Goal: Transaction & Acquisition: Purchase product/service

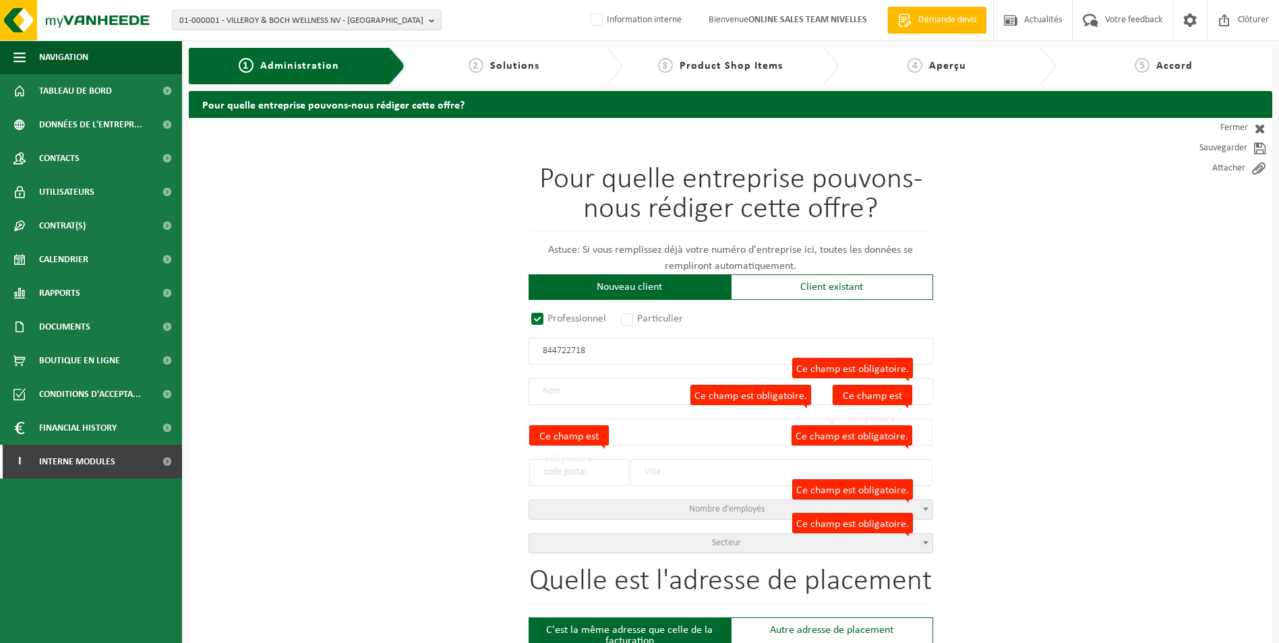
drag, startPoint x: 599, startPoint y: 349, endPoint x: 345, endPoint y: 320, distance: 255.8
paste input "BE0844.722."
type input "BE0844.722.718"
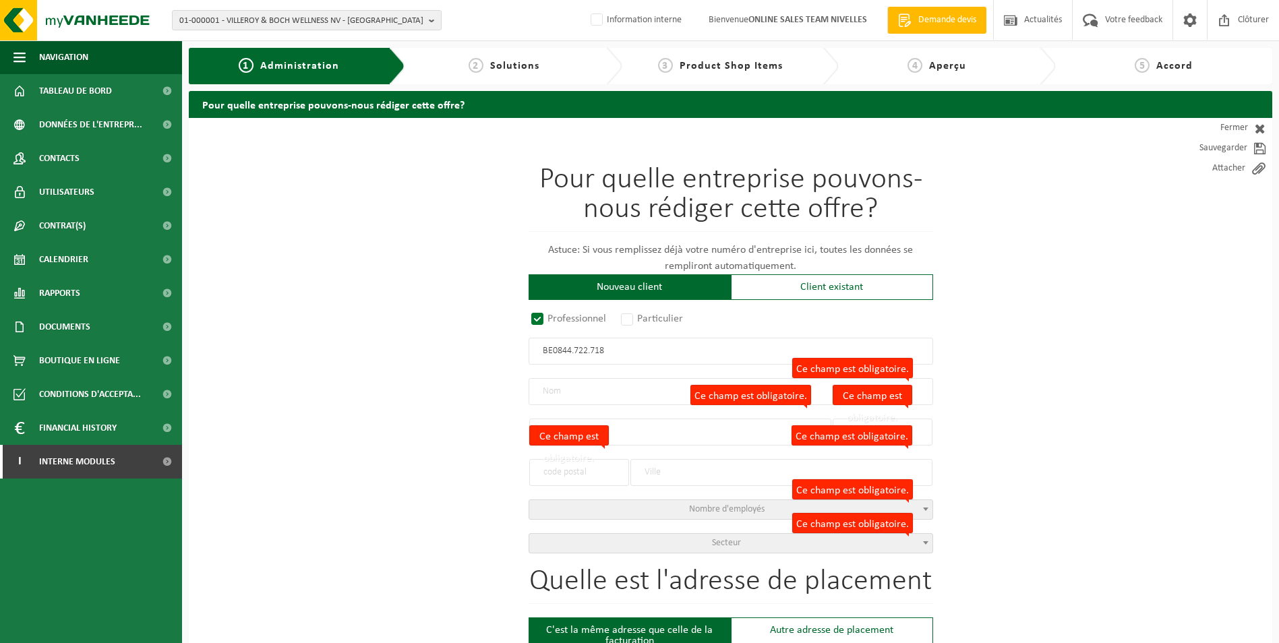
radio input "false"
select select
type input "F&G RENOV SRL"
type input "AVENUE DE LA RÉSISTANCE"
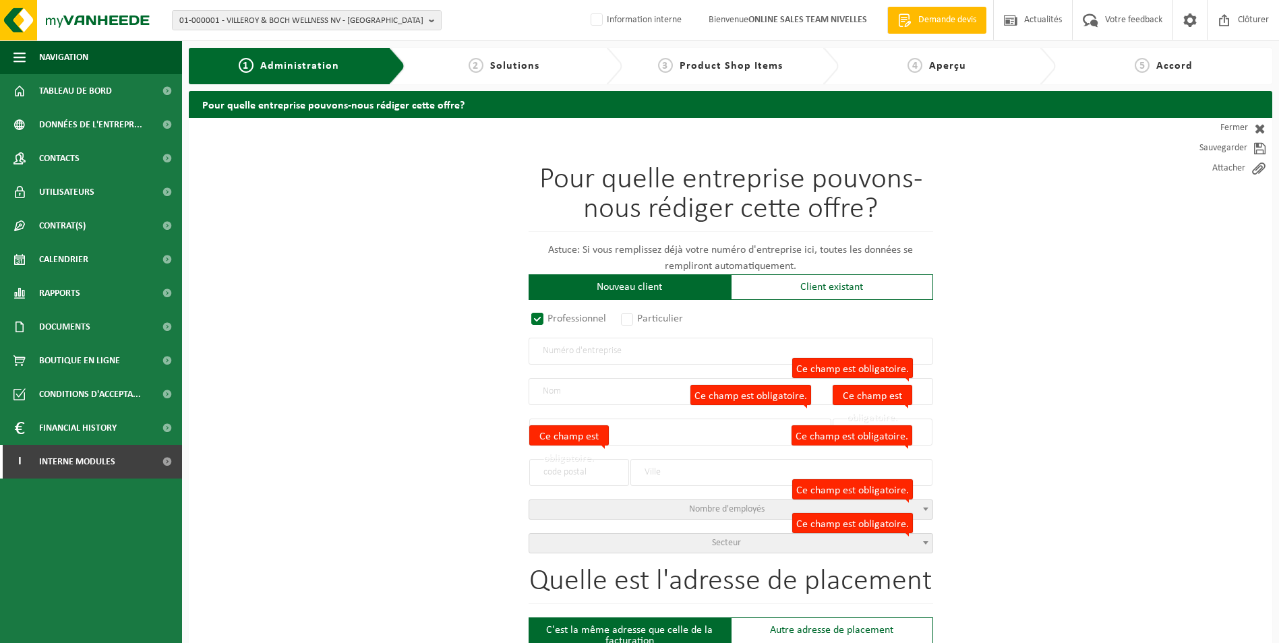
type input "1"
type input "1300"
type input "WAVRE"
type input "2208166101"
radio input "true"
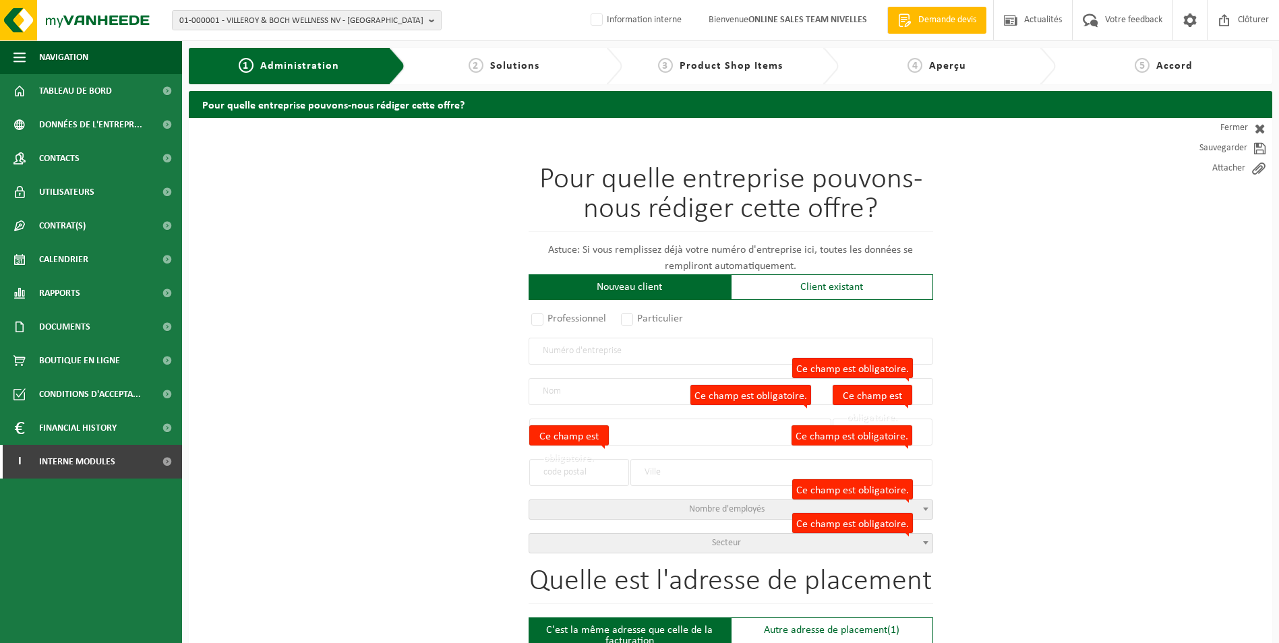
select select "106628"
type input "0844.722.718"
type input "FG RENOV"
type input "AVENUE FÉLIX"
type input "1"
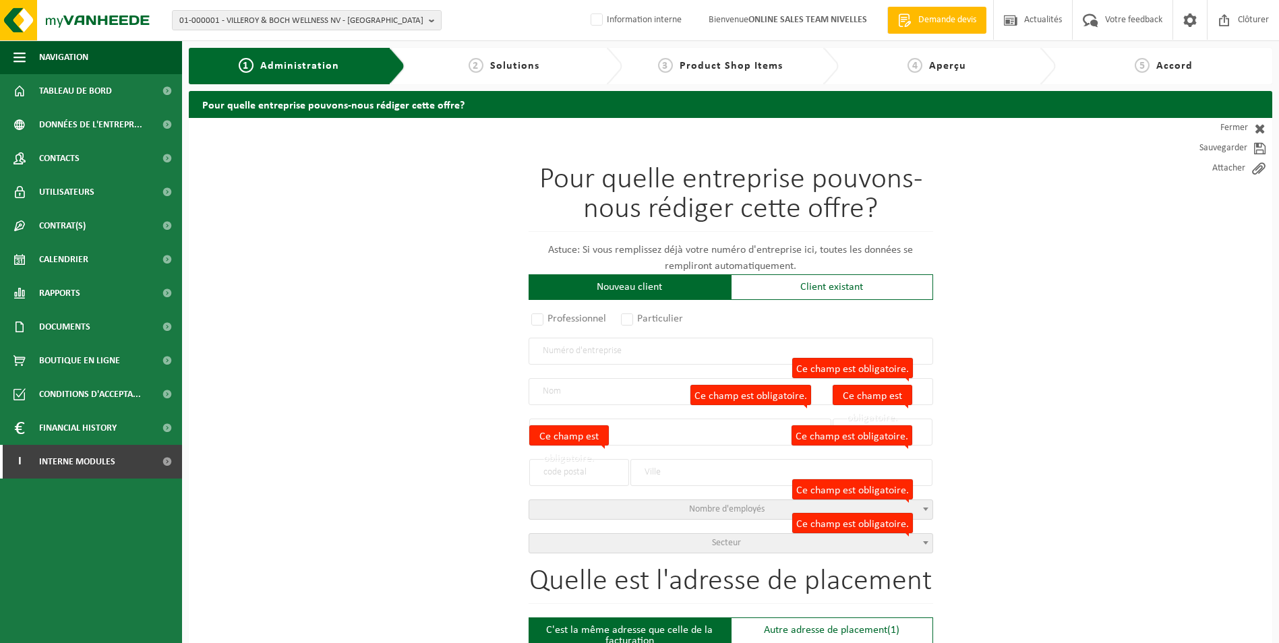
type input "1330"
type input "RIXENSART"
type input "FG RENOV"
type input "AVENUE FÉLIX"
type input "1330"
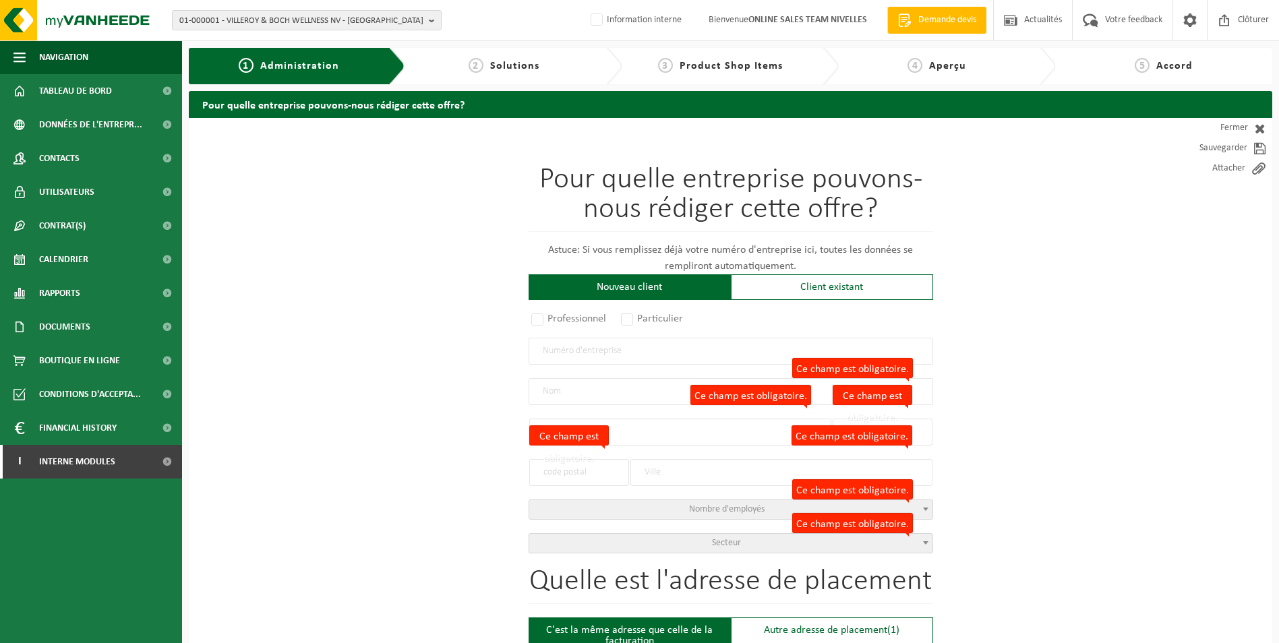
type input "RIXENSART"
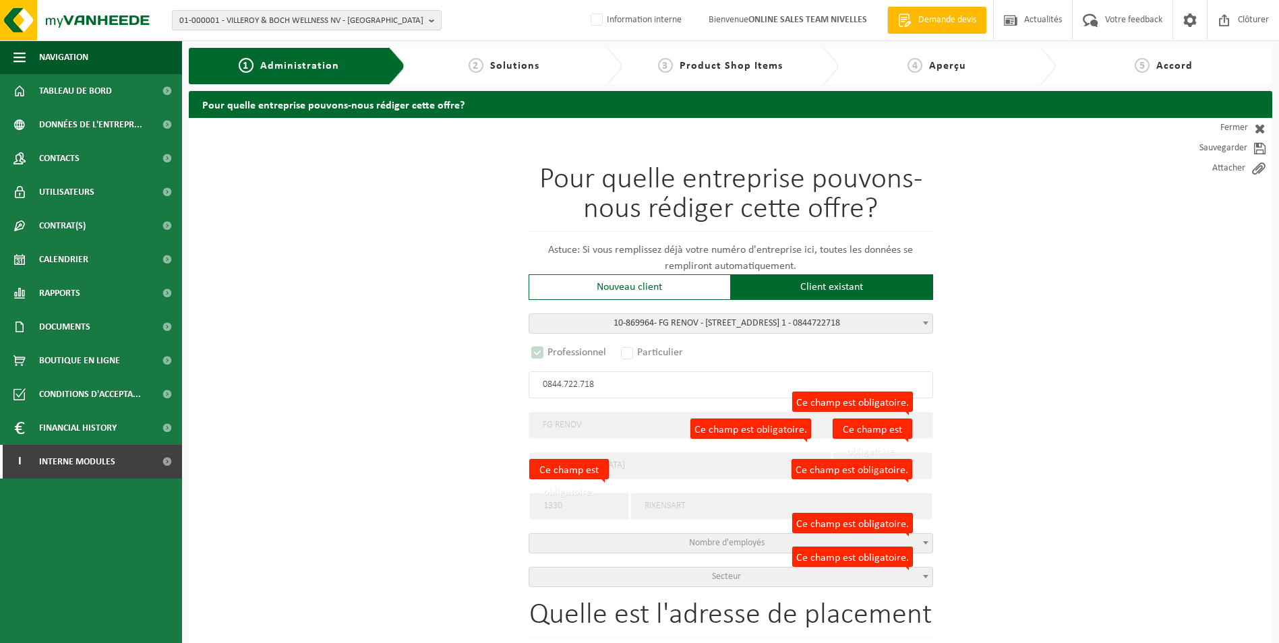
select select "D"
click at [715, 562] on span "Secteur" at bounding box center [726, 577] width 29 height 10
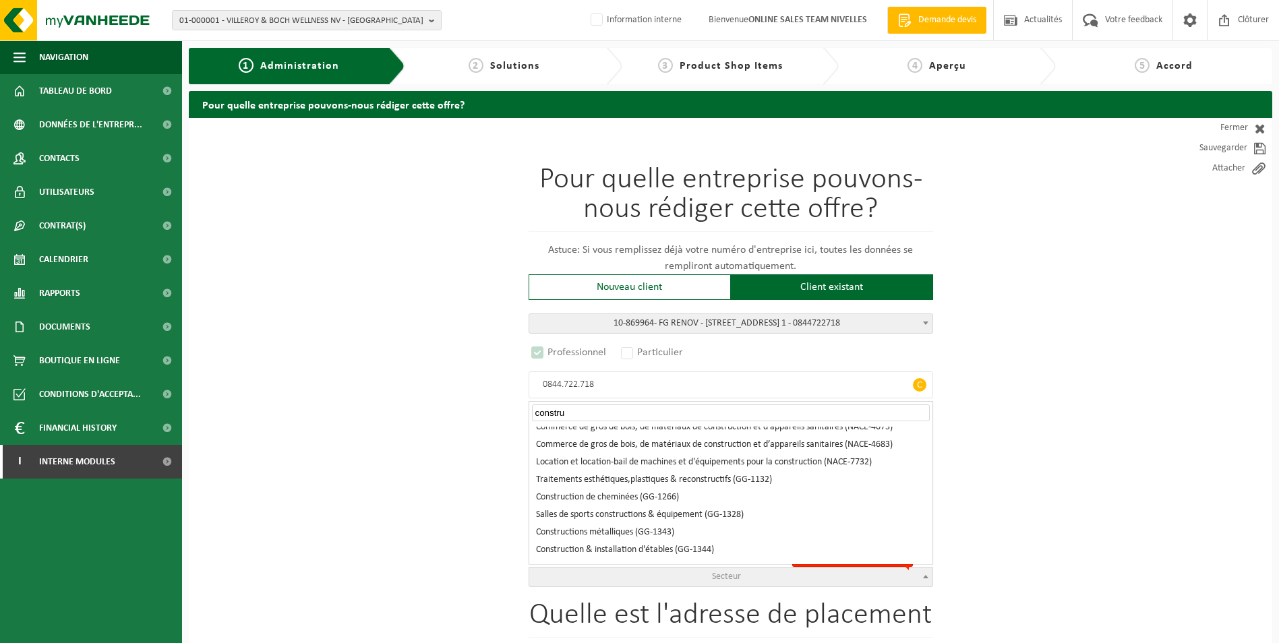
scroll to position [539, 0]
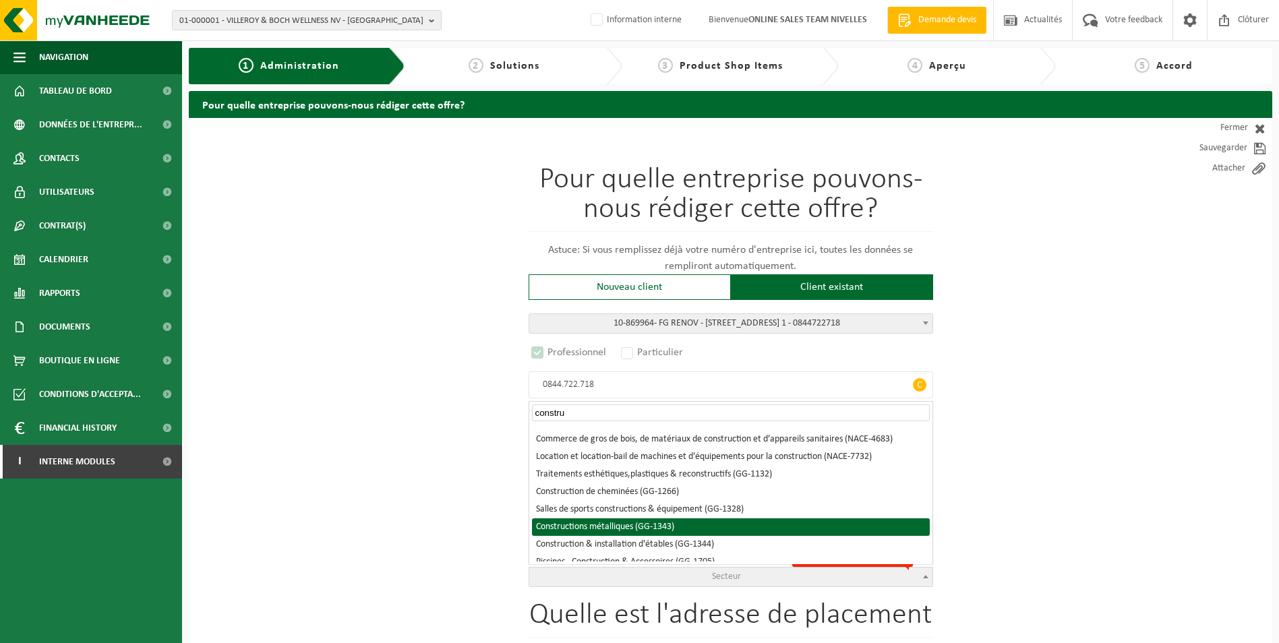
type input "constru"
select select "1343"
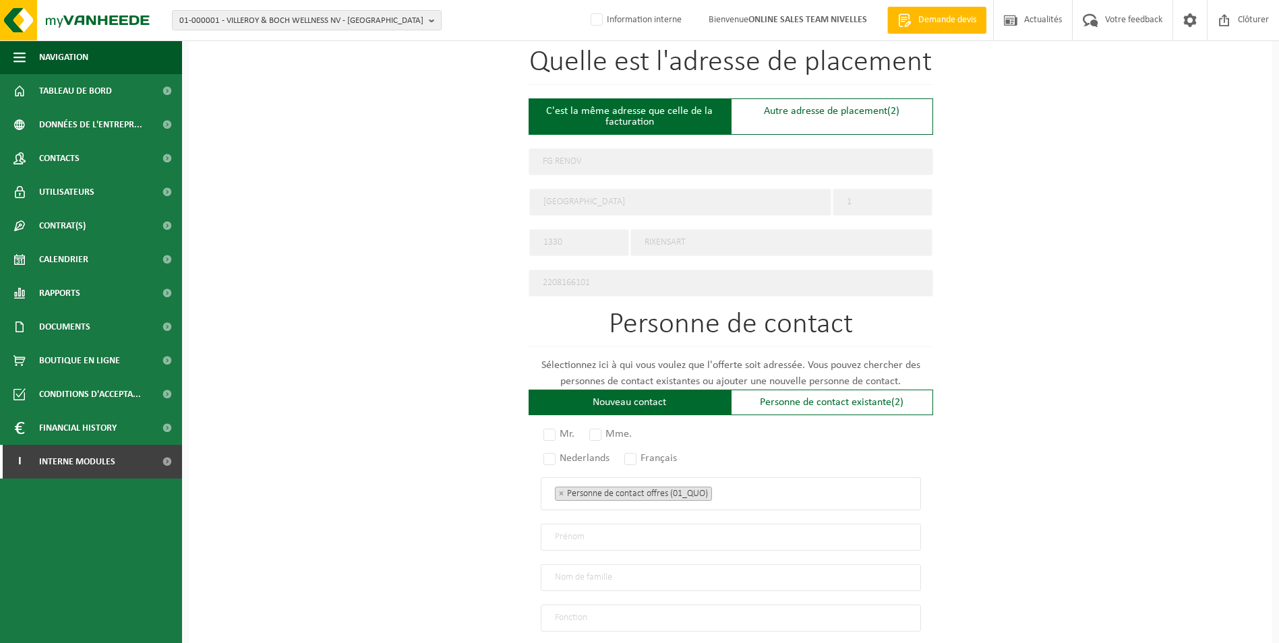
scroll to position [579, 0]
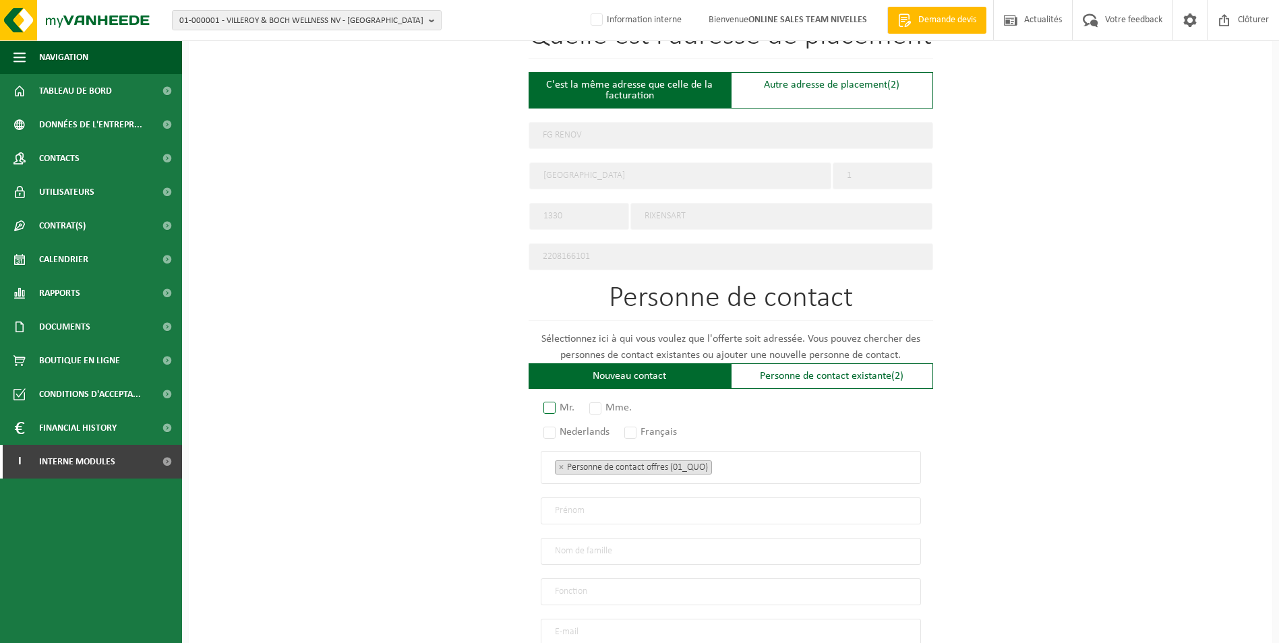
click at [550, 399] on label "Mr." at bounding box center [560, 407] width 38 height 19
radio input "true"
click at [640, 425] on label "Français" at bounding box center [651, 432] width 59 height 19
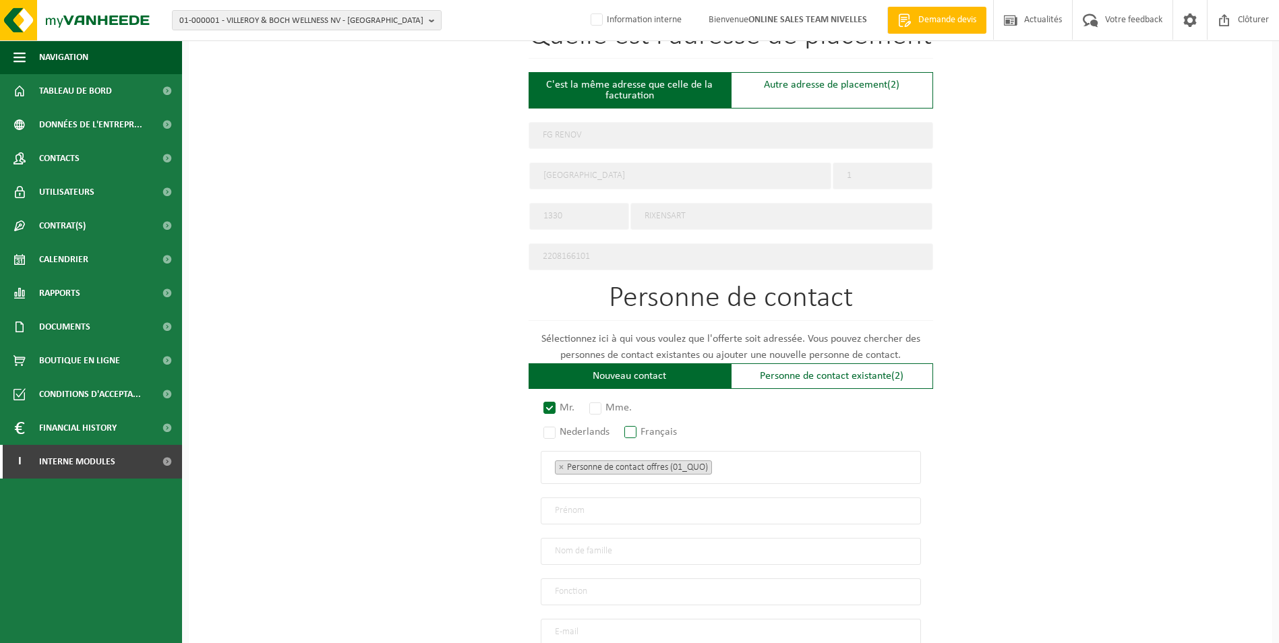
radio input "true"
click at [742, 468] on ul "× Personne de contact offres (01_QUO)" at bounding box center [731, 468] width 352 height 18
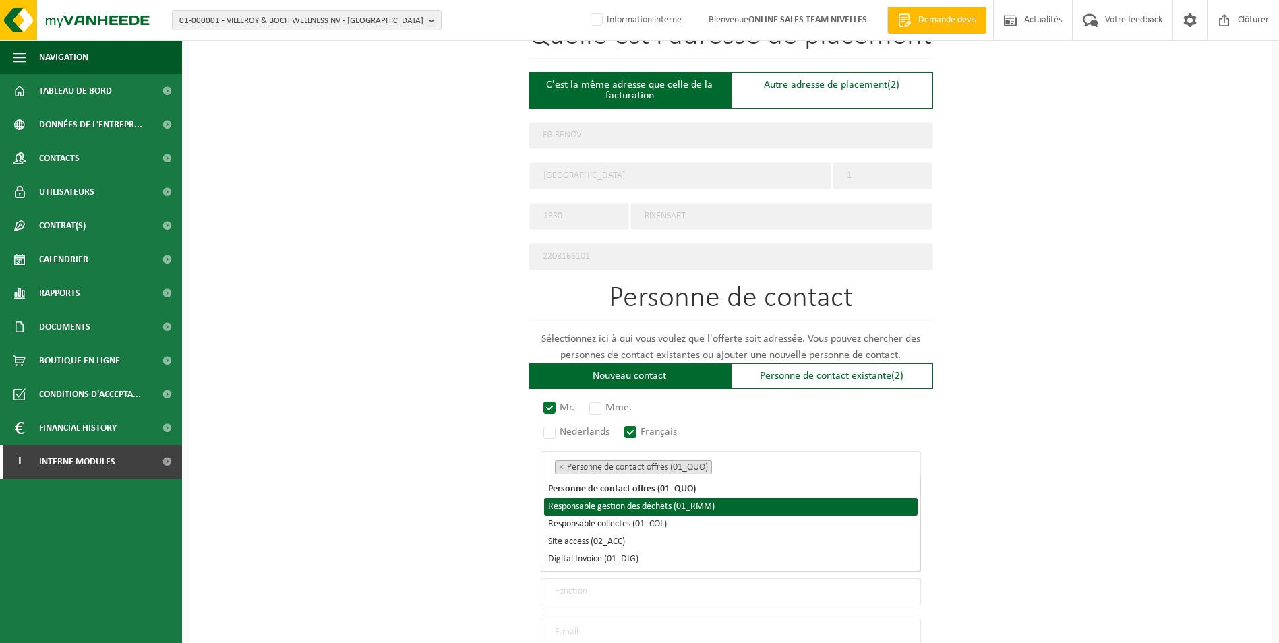
click at [694, 504] on li "Responsable gestion des déchets (01_RMM)" at bounding box center [731, 507] width 374 height 18
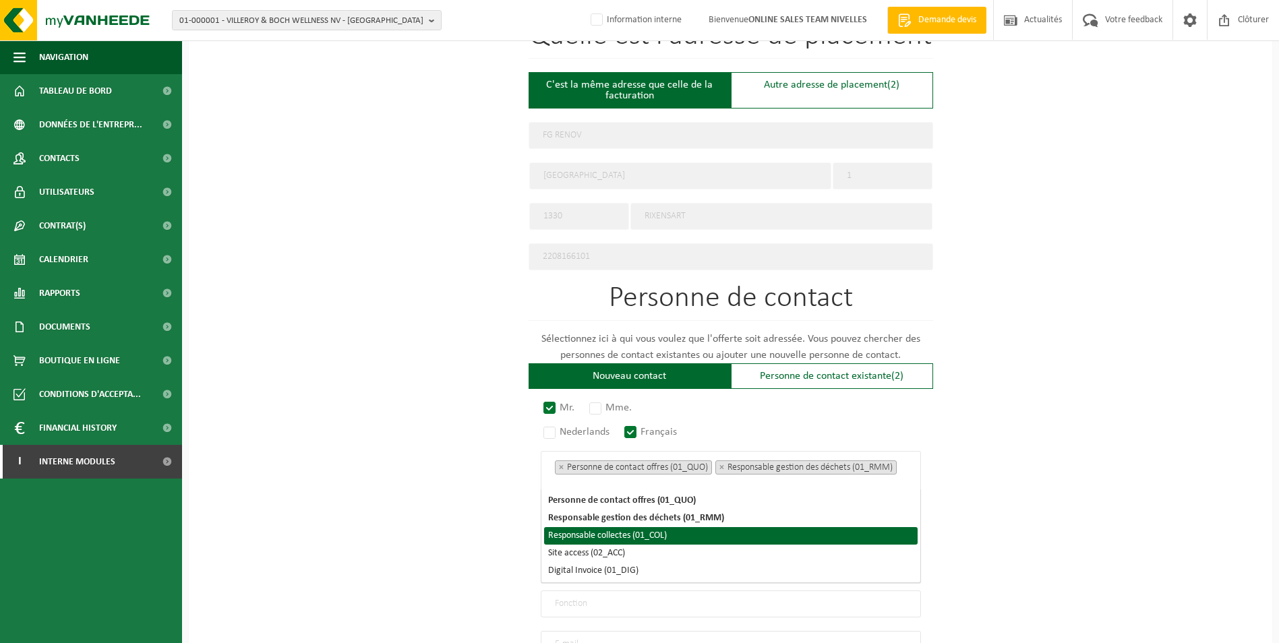
click at [659, 535] on li "Responsable collectes (01_COL)" at bounding box center [731, 536] width 374 height 18
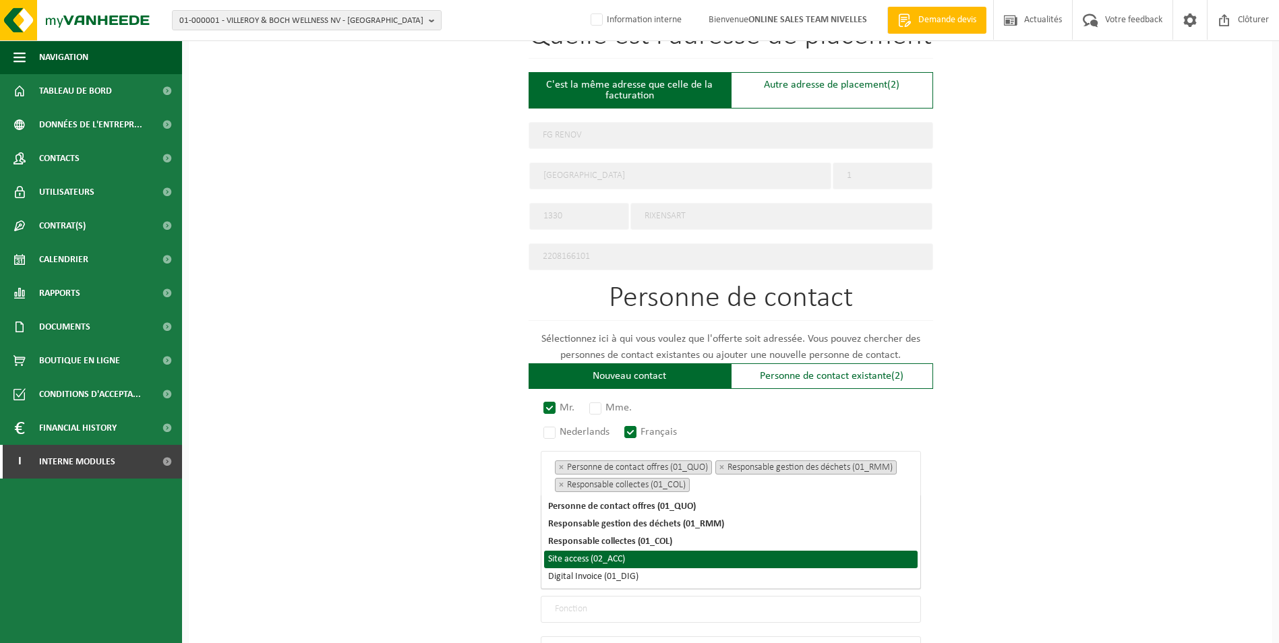
click at [634, 558] on li "Site access (02_ACC)" at bounding box center [731, 560] width 374 height 18
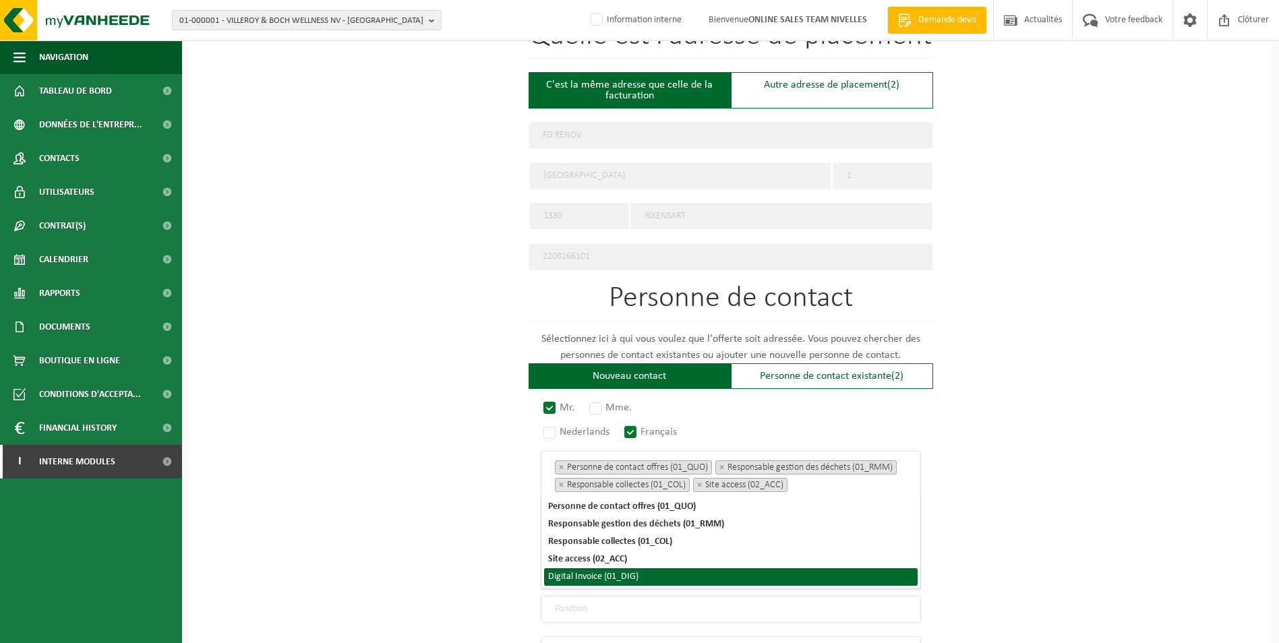
click at [630, 562] on li "Digital Invoice (01_DIG)" at bounding box center [731, 577] width 374 height 18
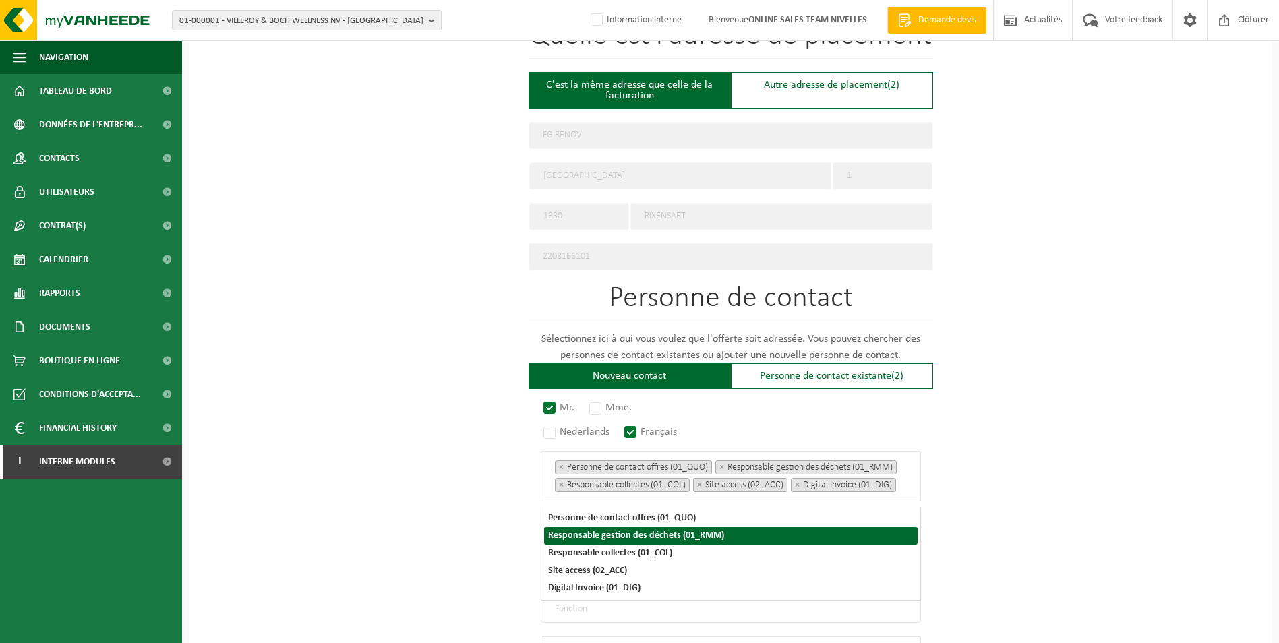
click at [973, 512] on div "Pour quelle entreprise pouvons-nous rédiger cette offre? Astuce: Si vous rempli…" at bounding box center [731, 180] width 1084 height 1283
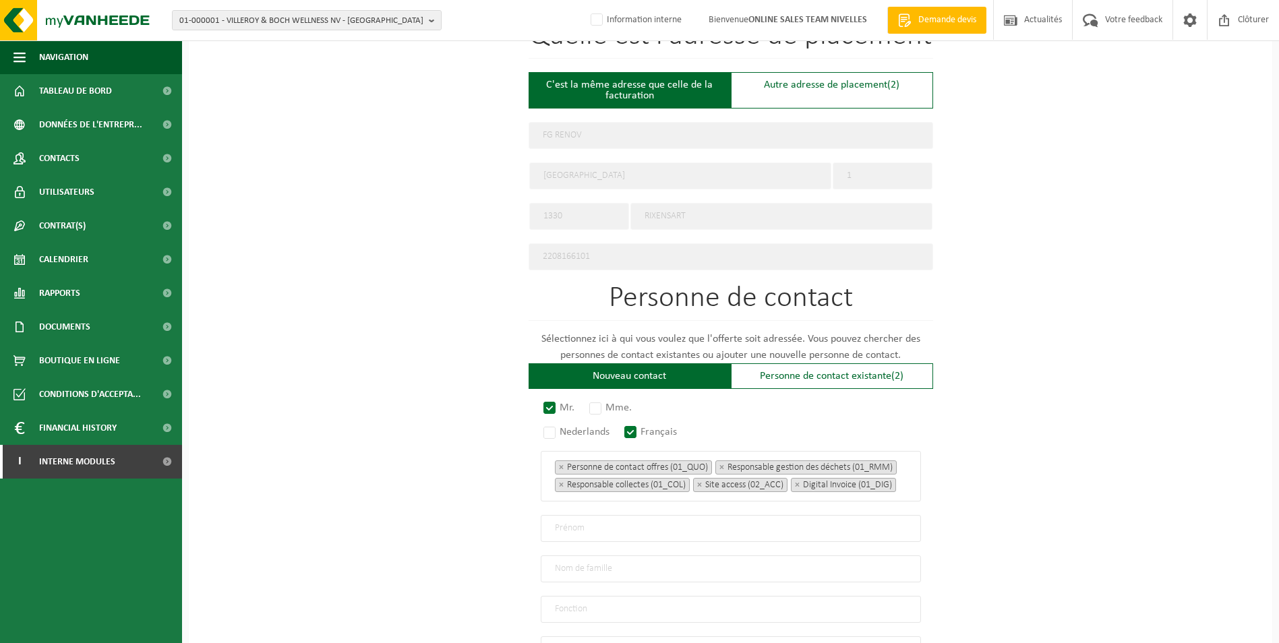
click at [593, 535] on input "text" at bounding box center [731, 528] width 380 height 27
type input "Freddy"
type input "Vachaudez"
type input "Direction"
click at [1020, 290] on div "Pour quelle entreprise pouvons-nous rédiger cette offre? Astuce: Si vous rempli…" at bounding box center [731, 180] width 1084 height 1283
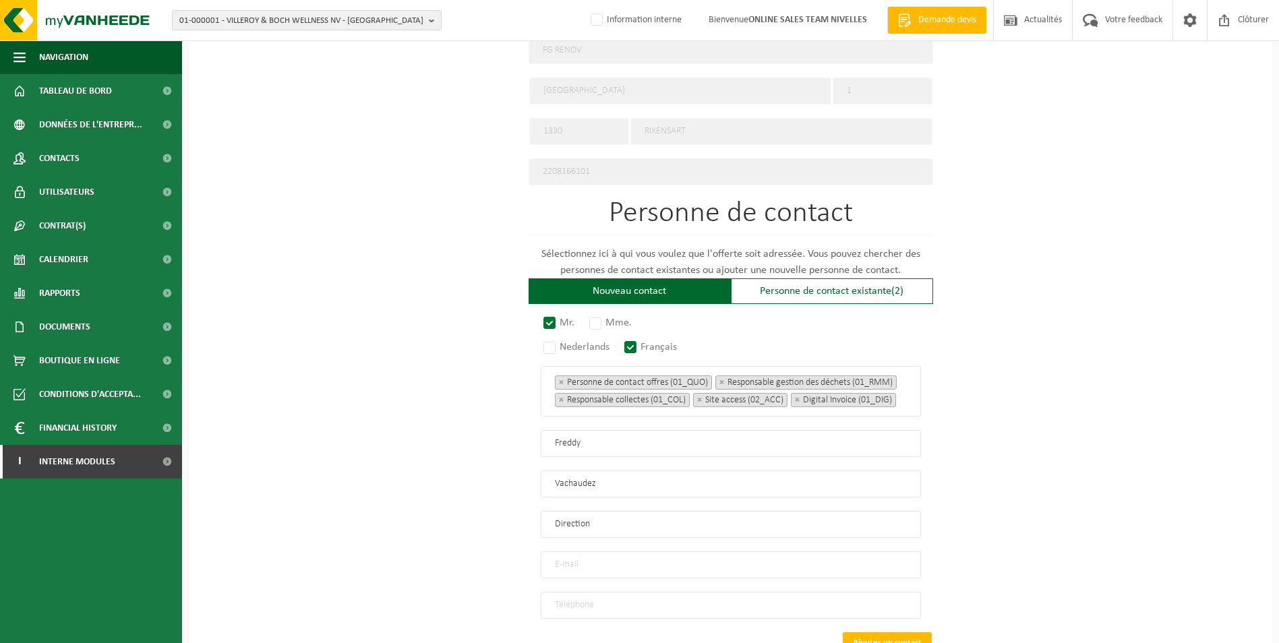
scroll to position [766, 0]
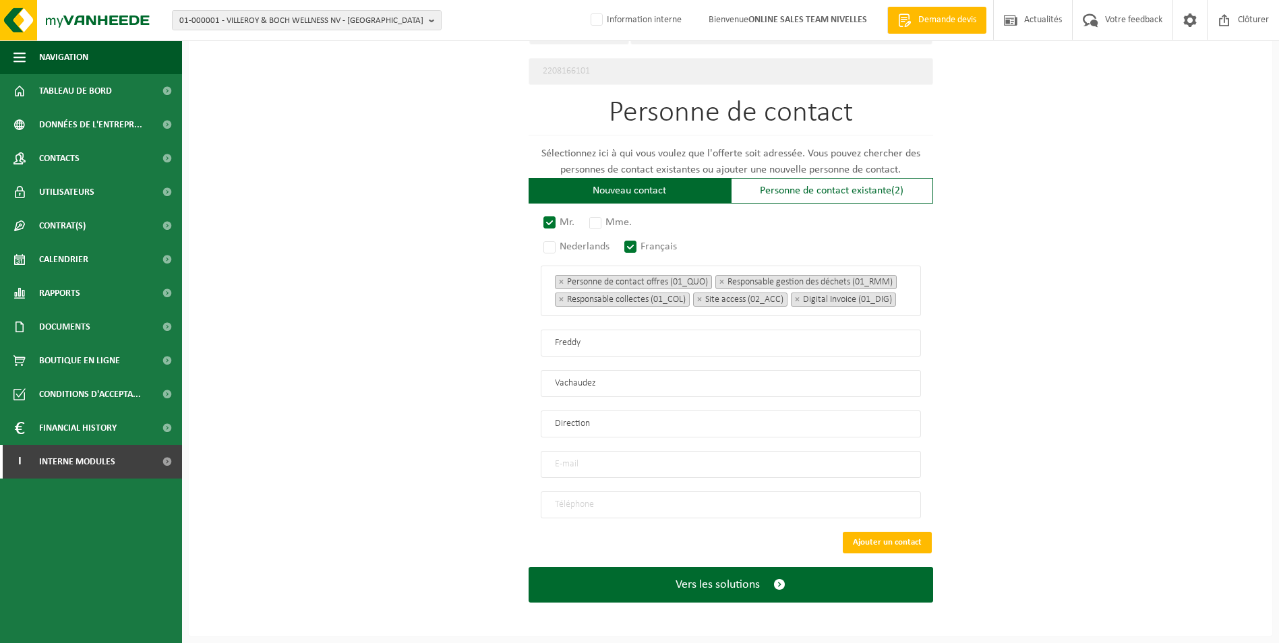
click at [565, 471] on input "email" at bounding box center [731, 464] width 380 height 27
type input "fgrenov@live.be"
type input "+32 499 20 77 41"
click at [529, 562] on button "Vers les solutions" at bounding box center [731, 585] width 405 height 36
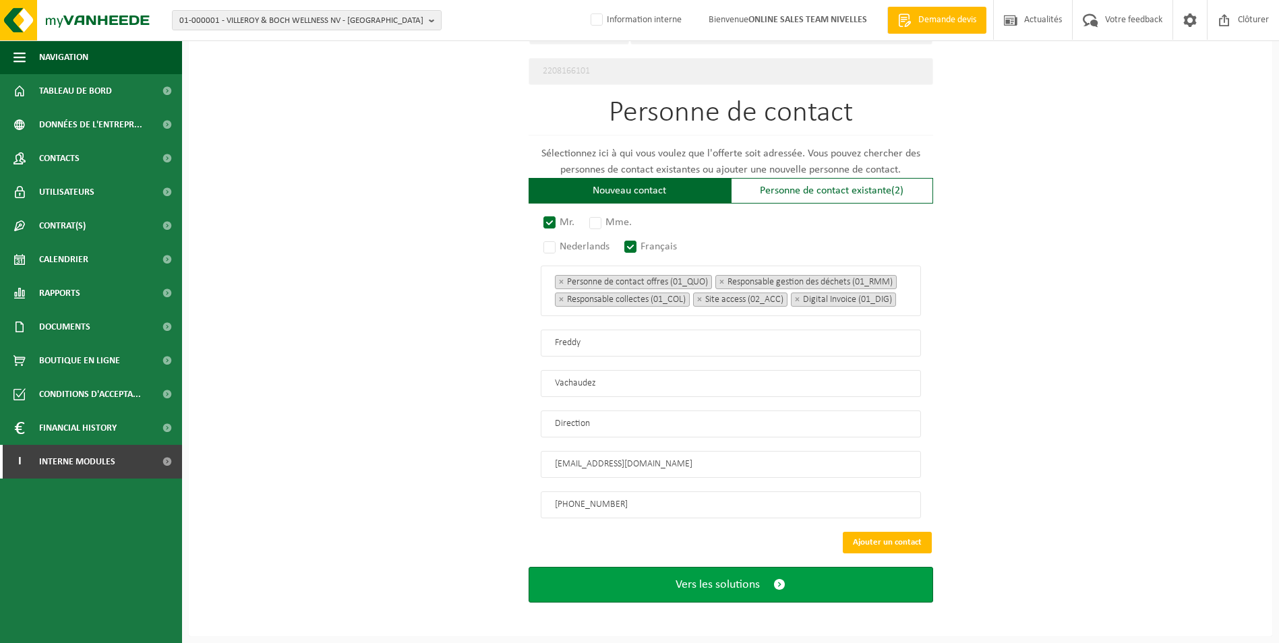
click at [707, 562] on span "Vers les solutions" at bounding box center [718, 585] width 84 height 14
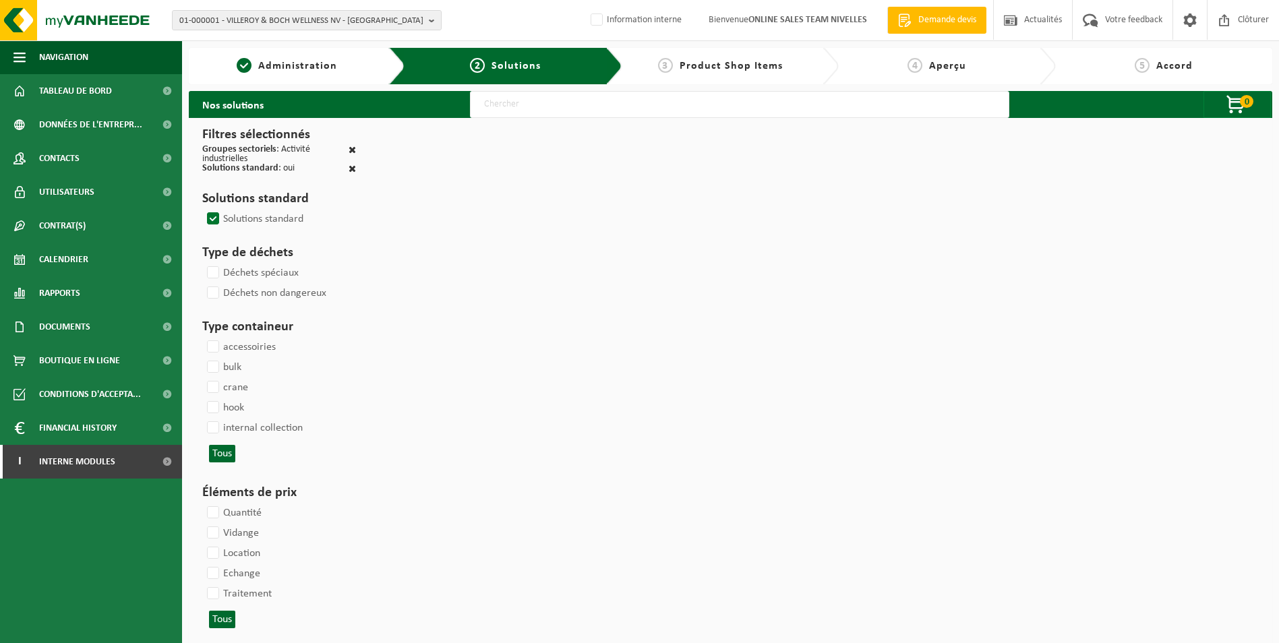
select select
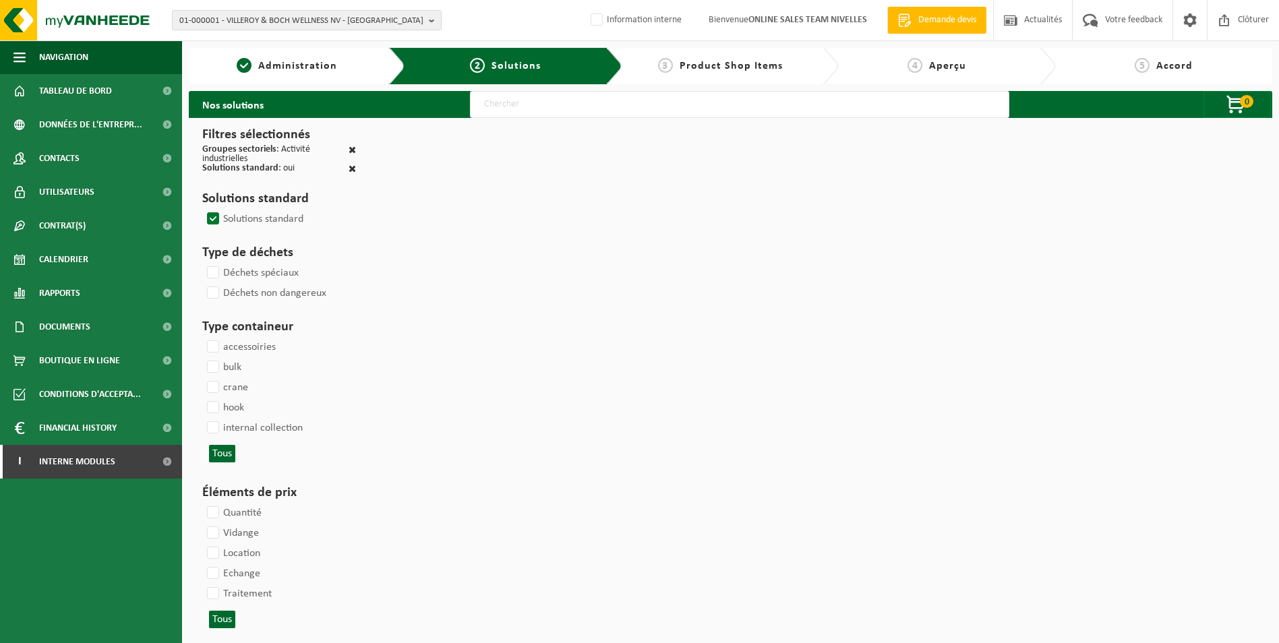
select select
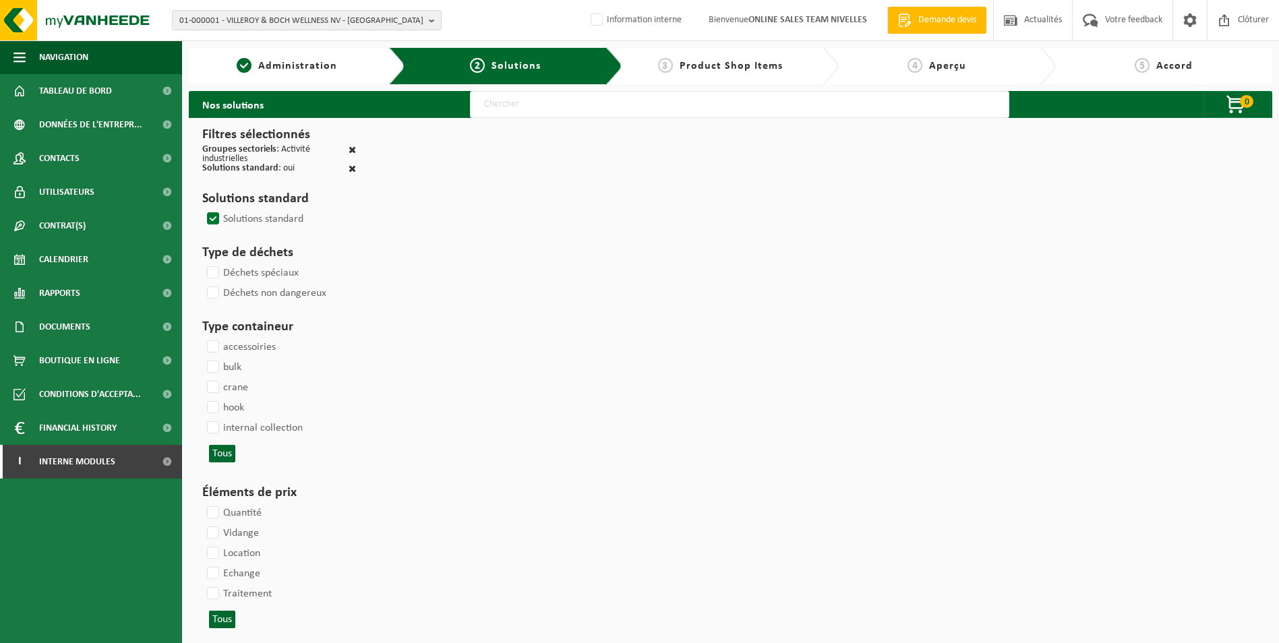
select select
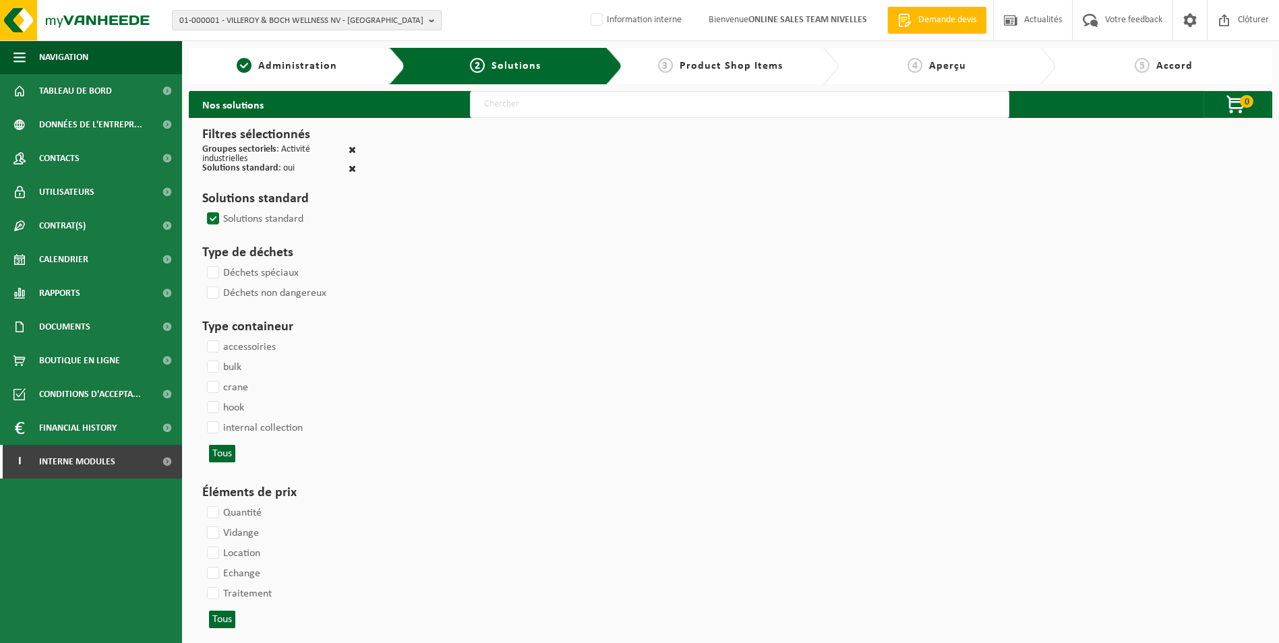
select select
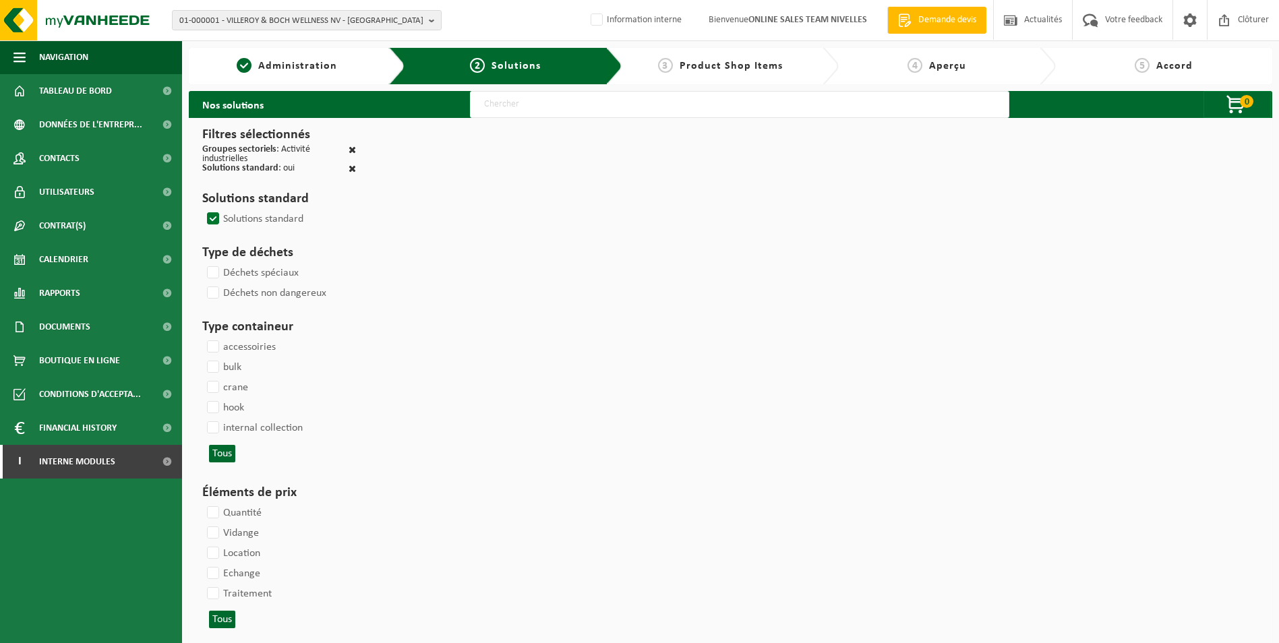
select select
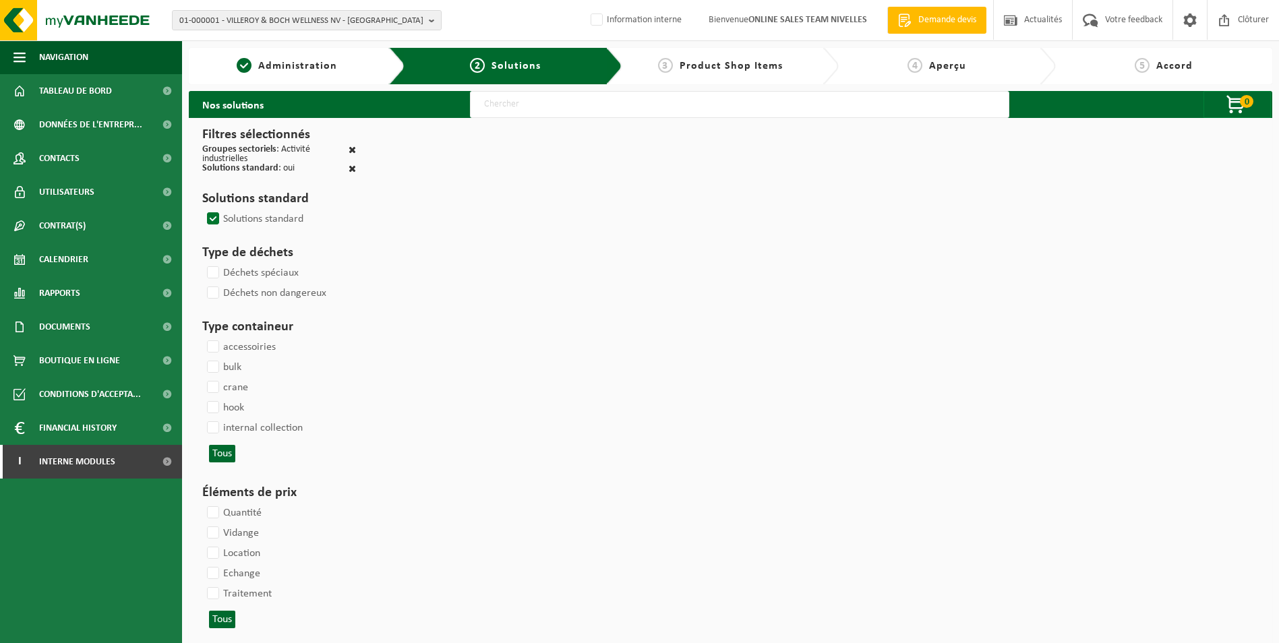
select select
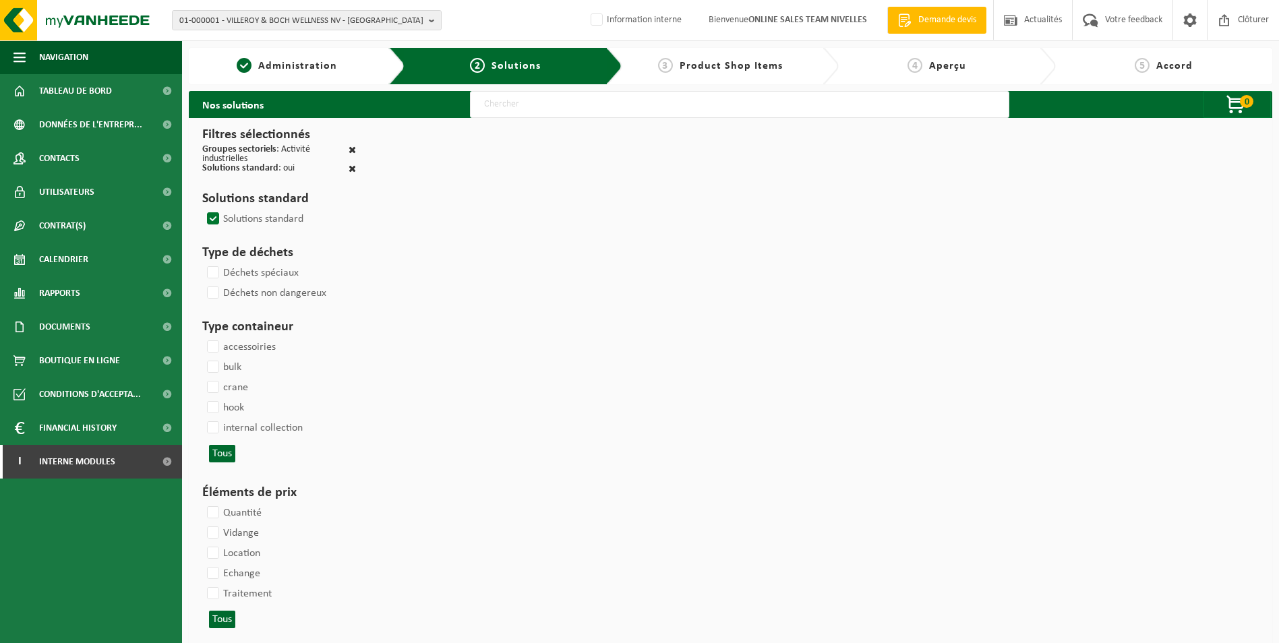
select select
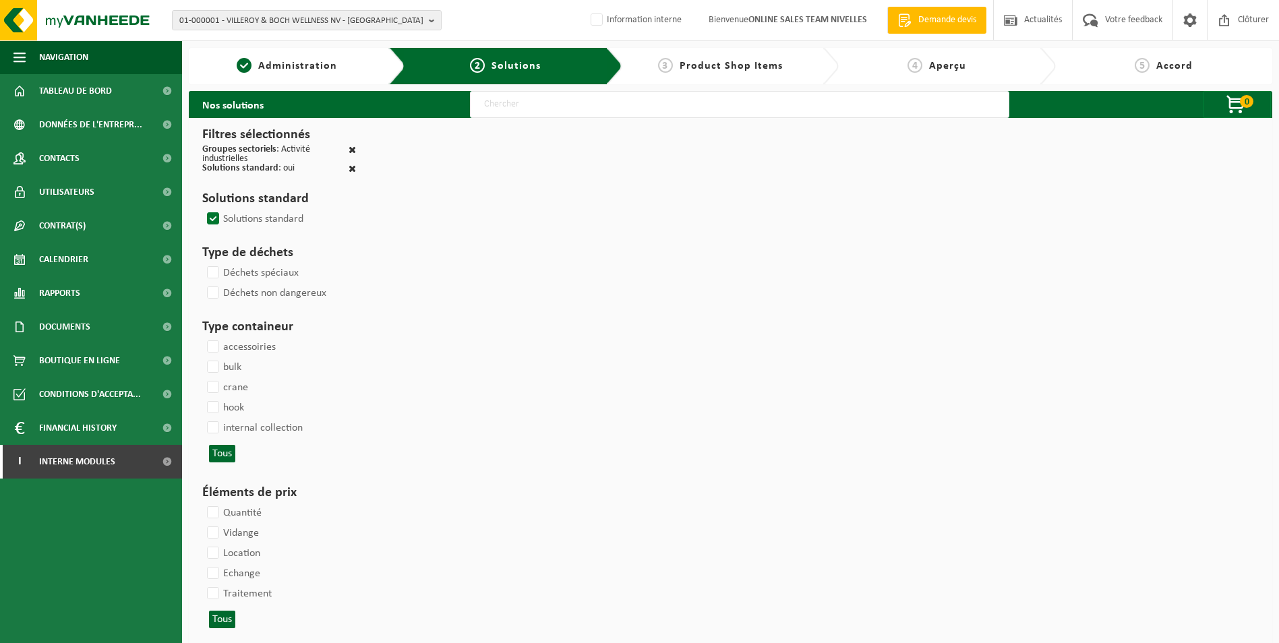
select select
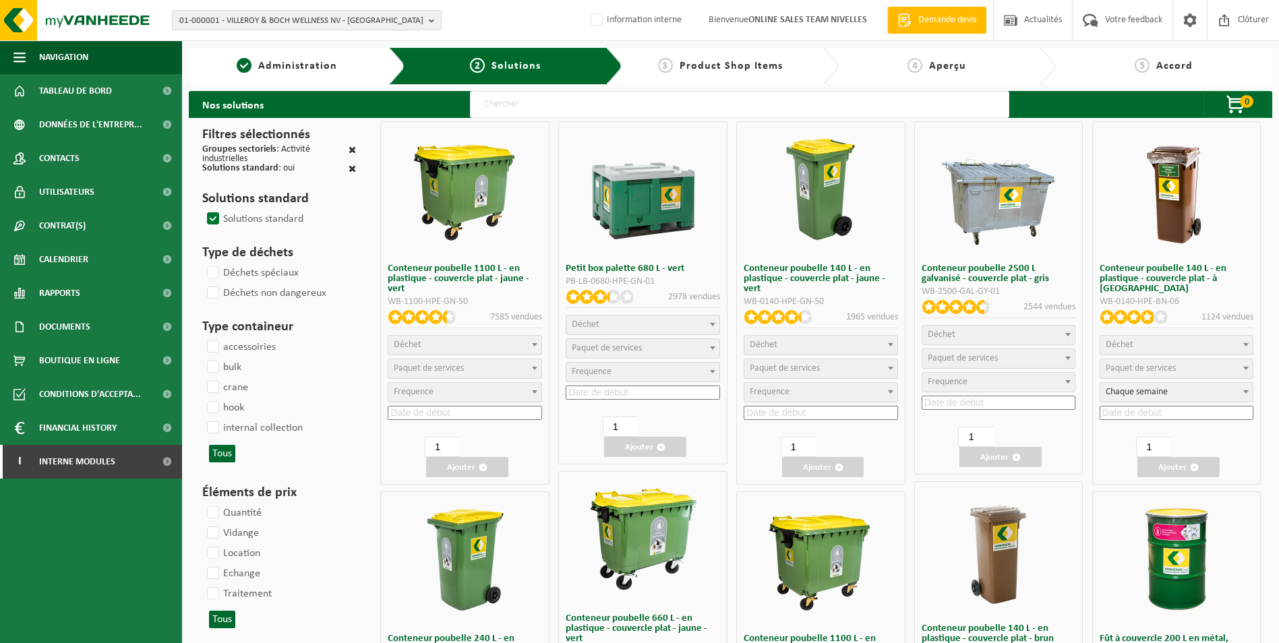
click at [498, 107] on input "text" at bounding box center [739, 104] width 539 height 27
type input "000052"
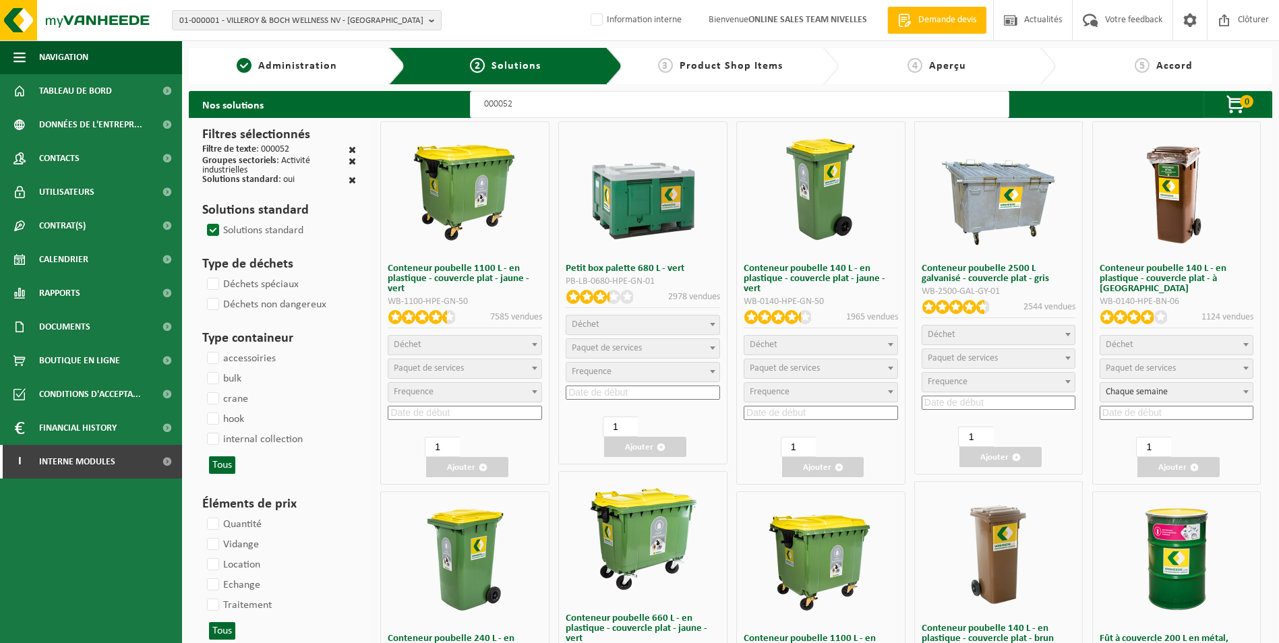
click at [461, 349] on span "Déchet" at bounding box center [464, 345] width 153 height 19
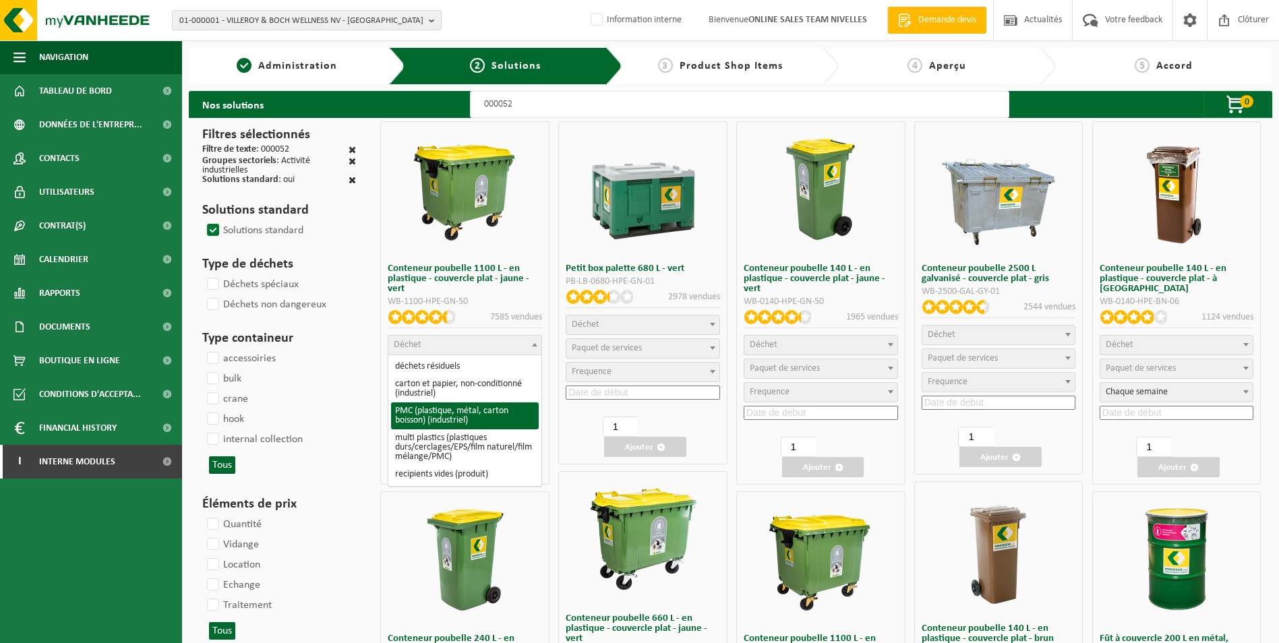
select select
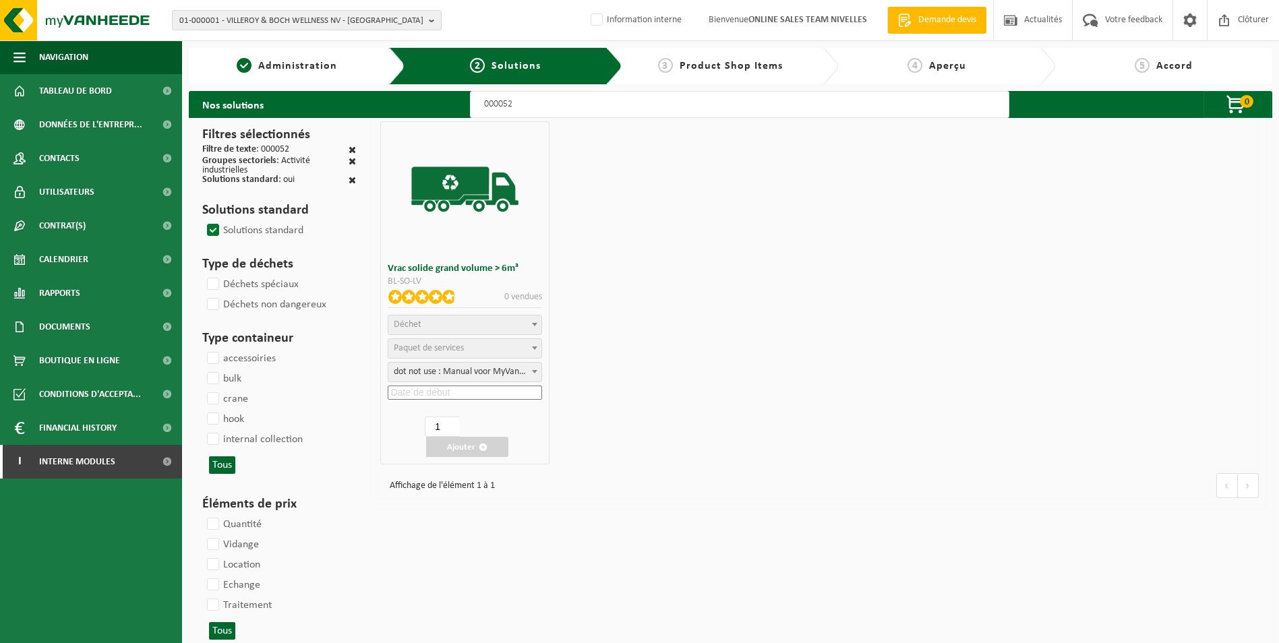
click at [456, 391] on input at bounding box center [465, 393] width 154 height 14
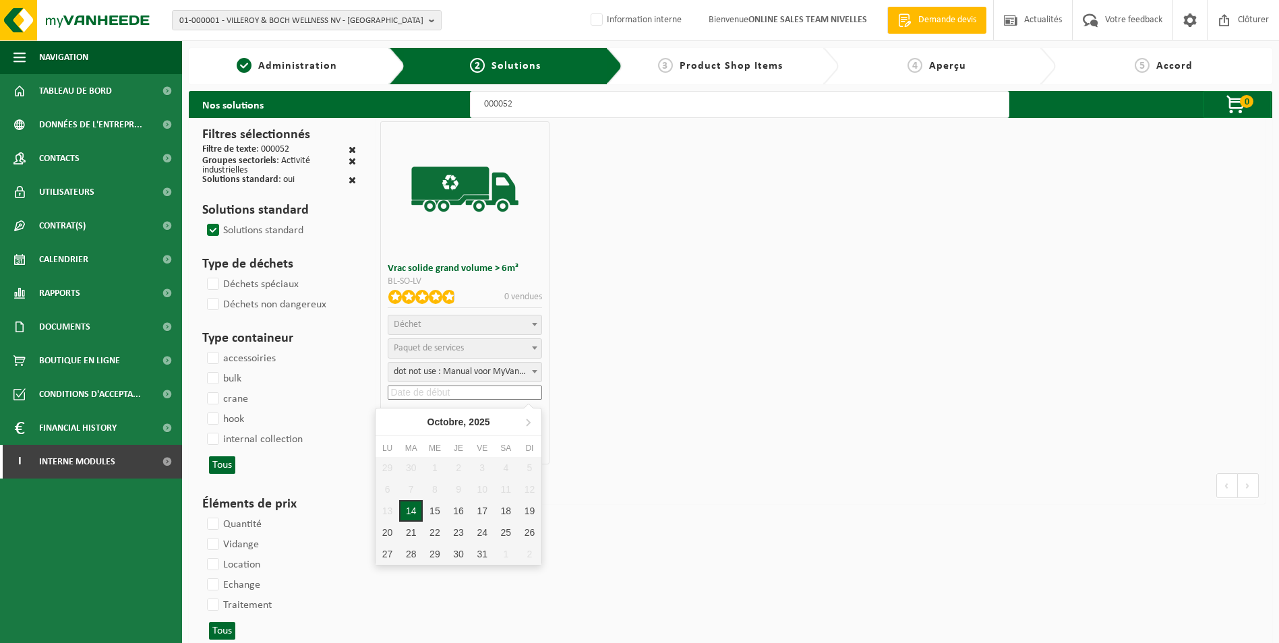
click at [406, 512] on div "14" at bounding box center [411, 511] width 24 height 22
type input "2025-10-14"
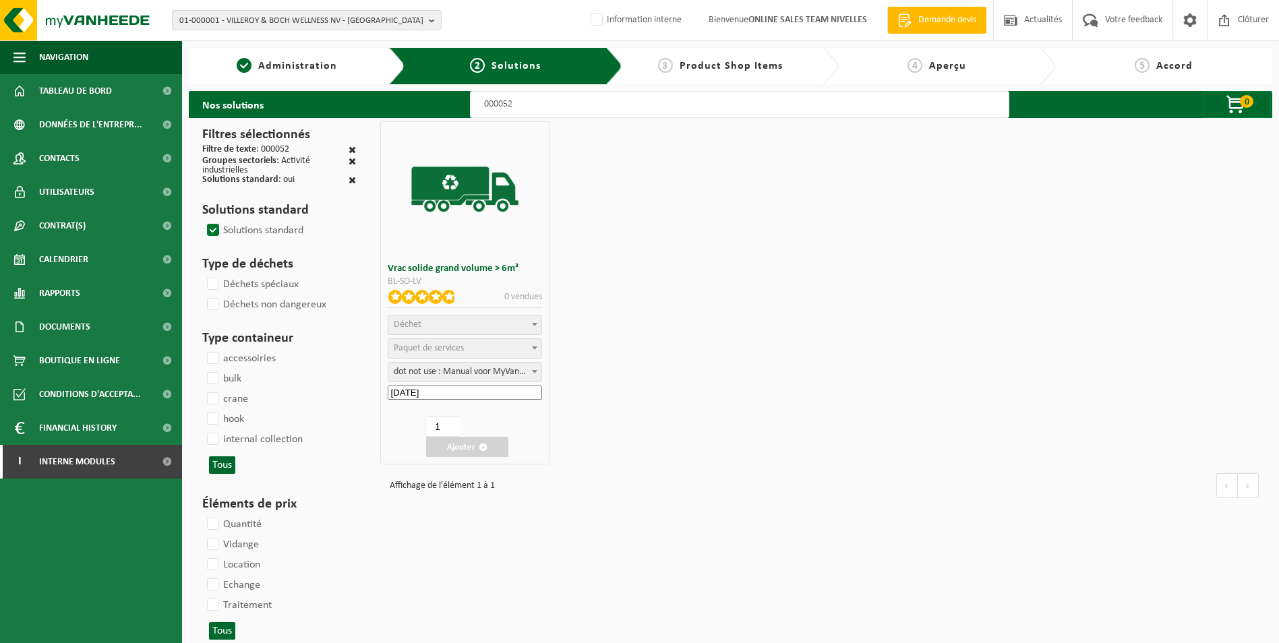
click at [454, 326] on span "Déchet" at bounding box center [464, 325] width 153 height 19
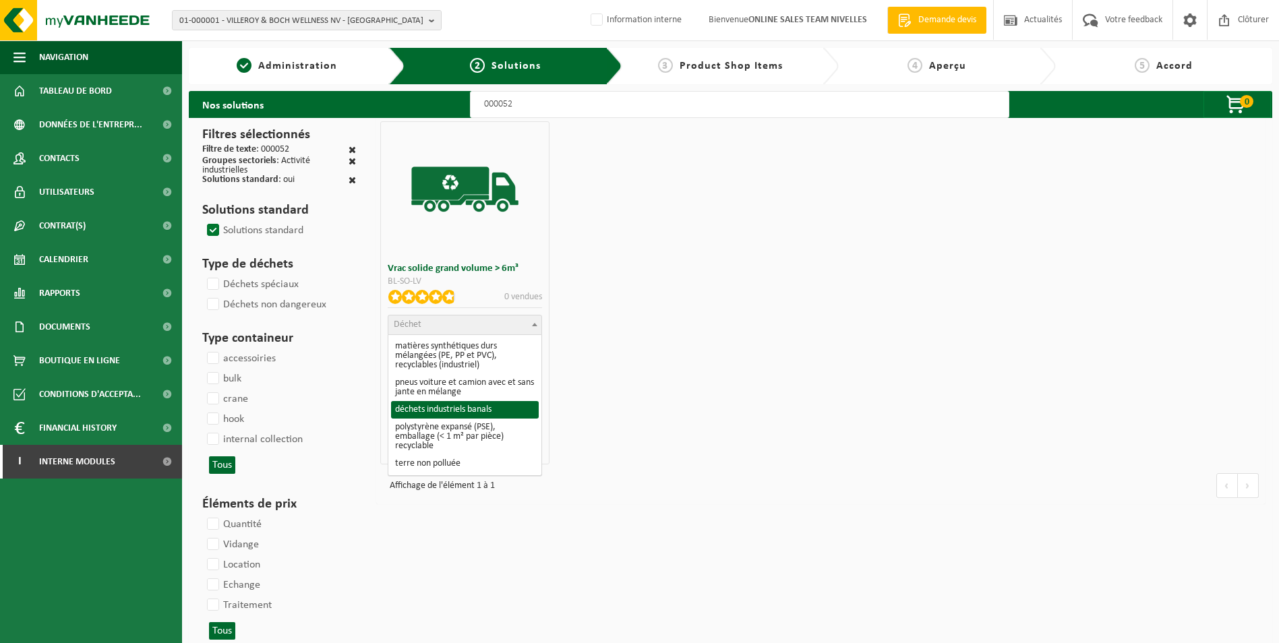
select select "8"
select select
select select "47"
select select "25"
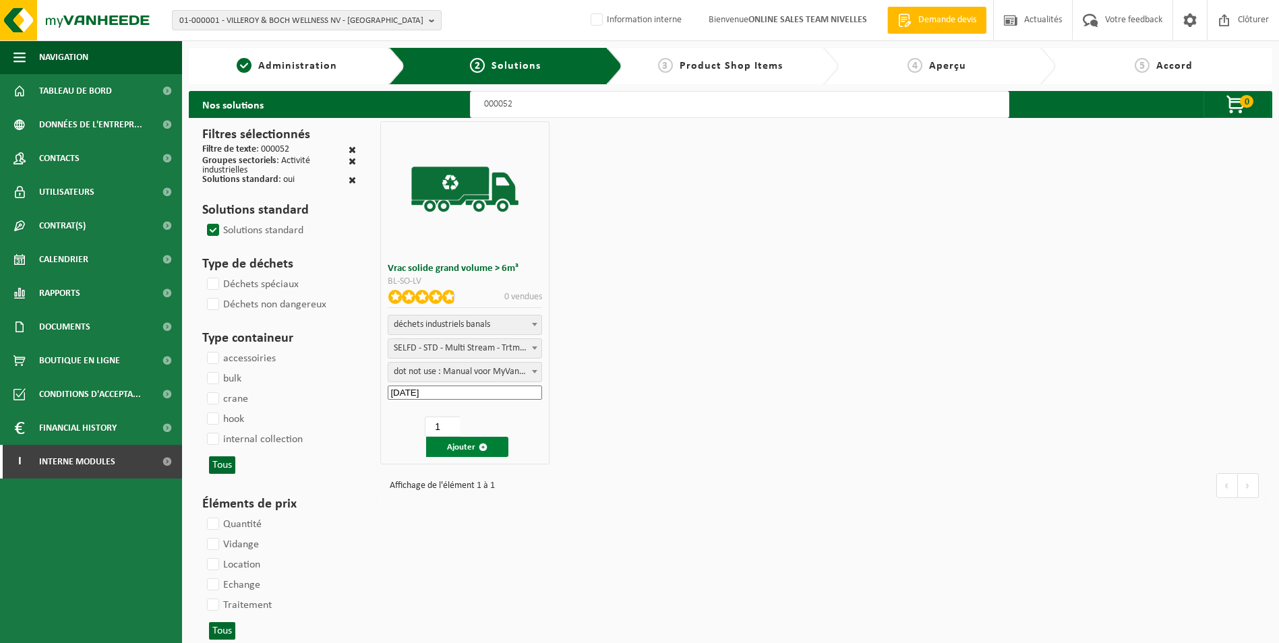
click at [468, 451] on button "Ajouter" at bounding box center [467, 447] width 82 height 20
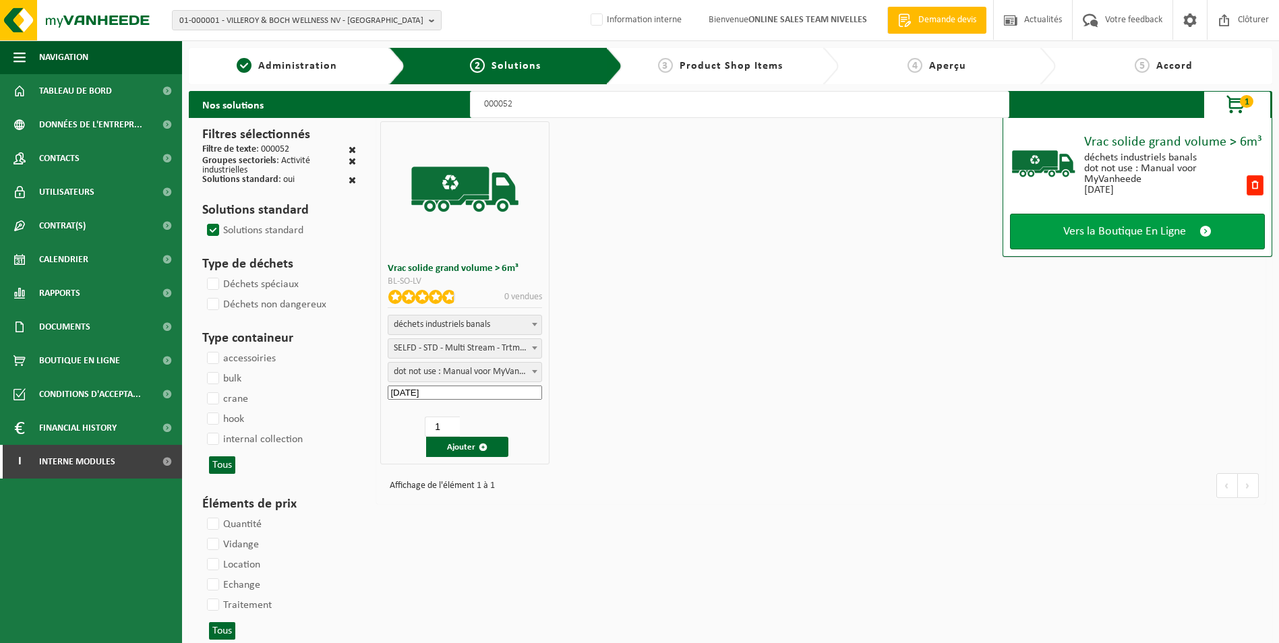
click at [1169, 233] on span "Vers la Boutique En Ligne" at bounding box center [1124, 232] width 123 height 14
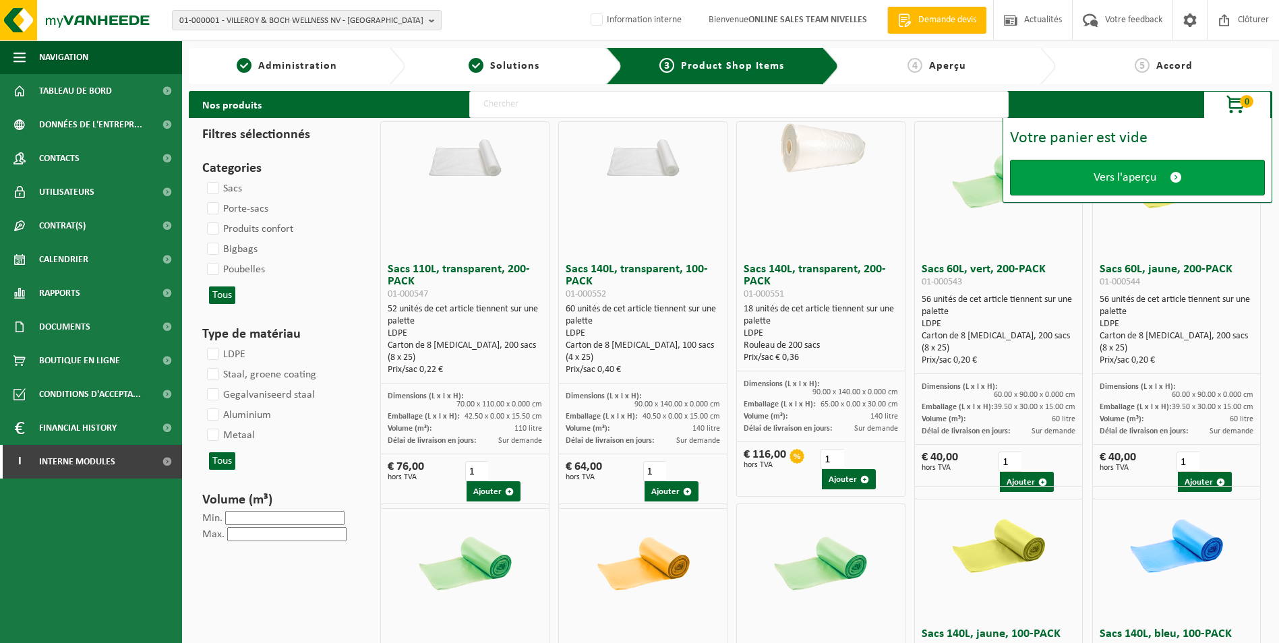
click at [1114, 175] on span "Vers l'aperçu" at bounding box center [1125, 178] width 63 height 14
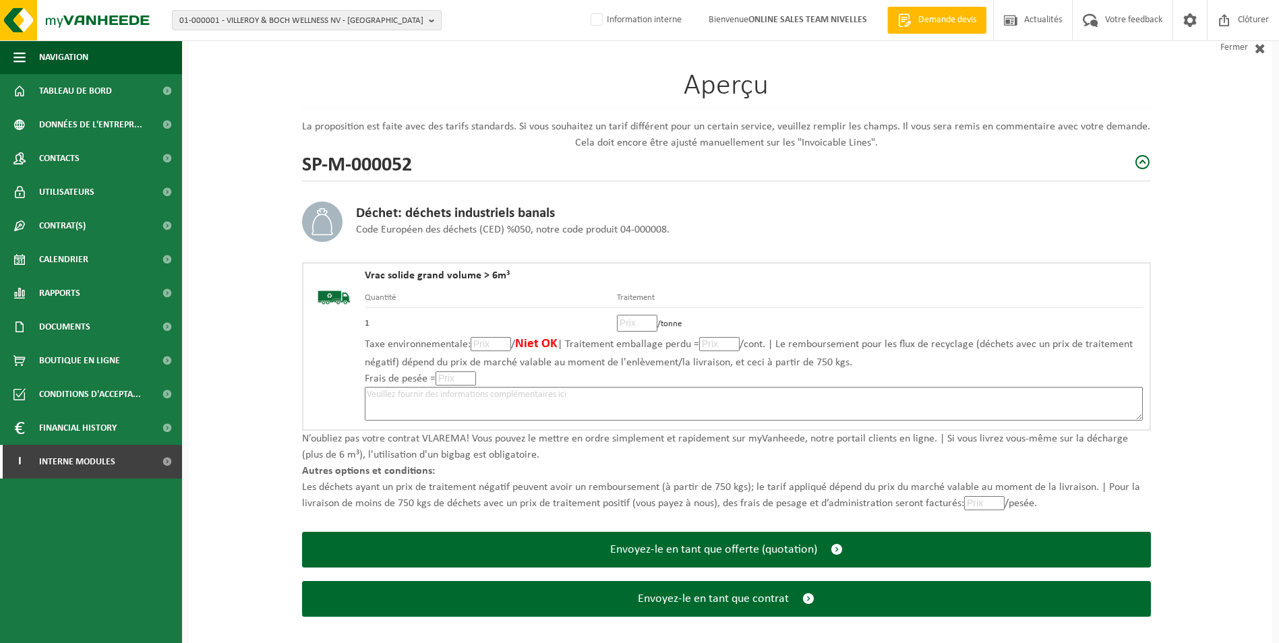
scroll to position [94, 0]
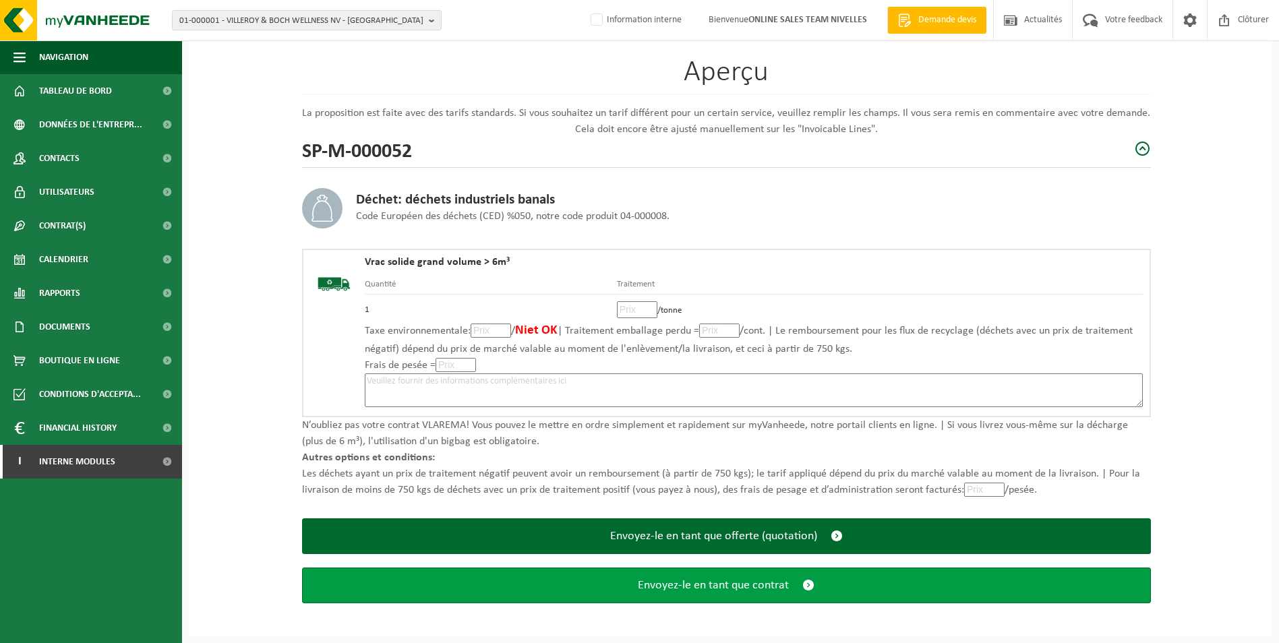
click at [701, 590] on span "Envoyez-le en tant que contrat" at bounding box center [713, 586] width 151 height 14
